Goal: Transaction & Acquisition: Purchase product/service

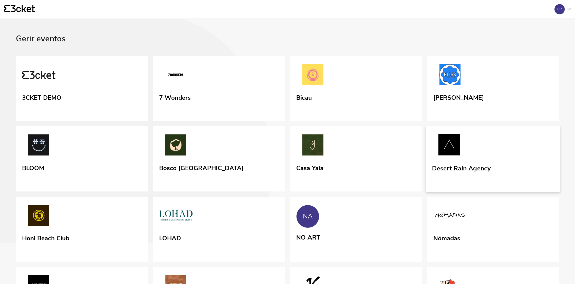
click at [499, 179] on link "Desert Rain Agency" at bounding box center [493, 159] width 134 height 66
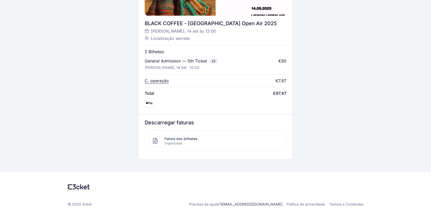
scroll to position [198, 0]
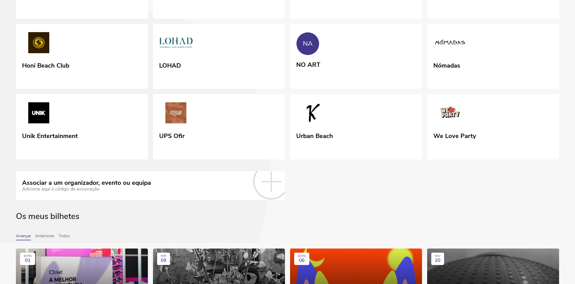
scroll to position [192, 0]
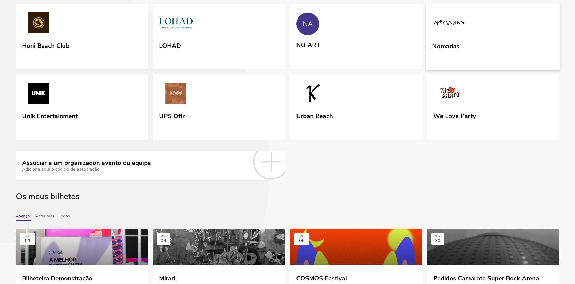
click at [456, 50] on div "Nómadas" at bounding box center [445, 45] width 27 height 9
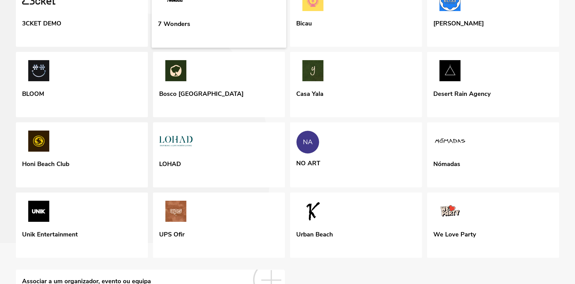
scroll to position [80, 0]
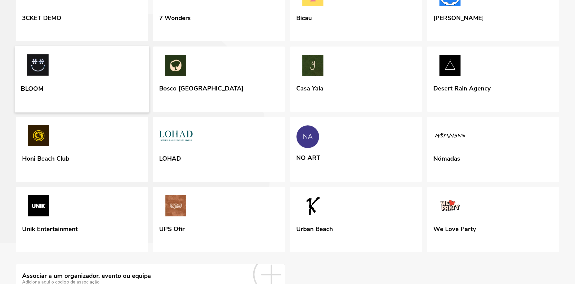
click at [135, 112] on link "BLOOM" at bounding box center [82, 79] width 134 height 66
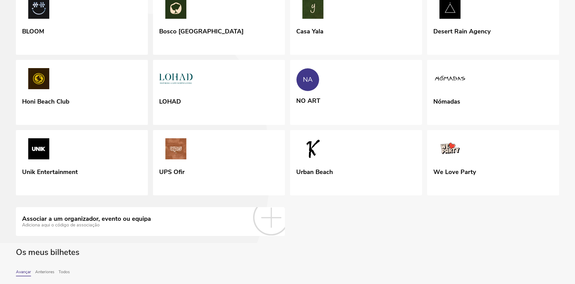
scroll to position [182, 0]
